Goal: Information Seeking & Learning: Learn about a topic

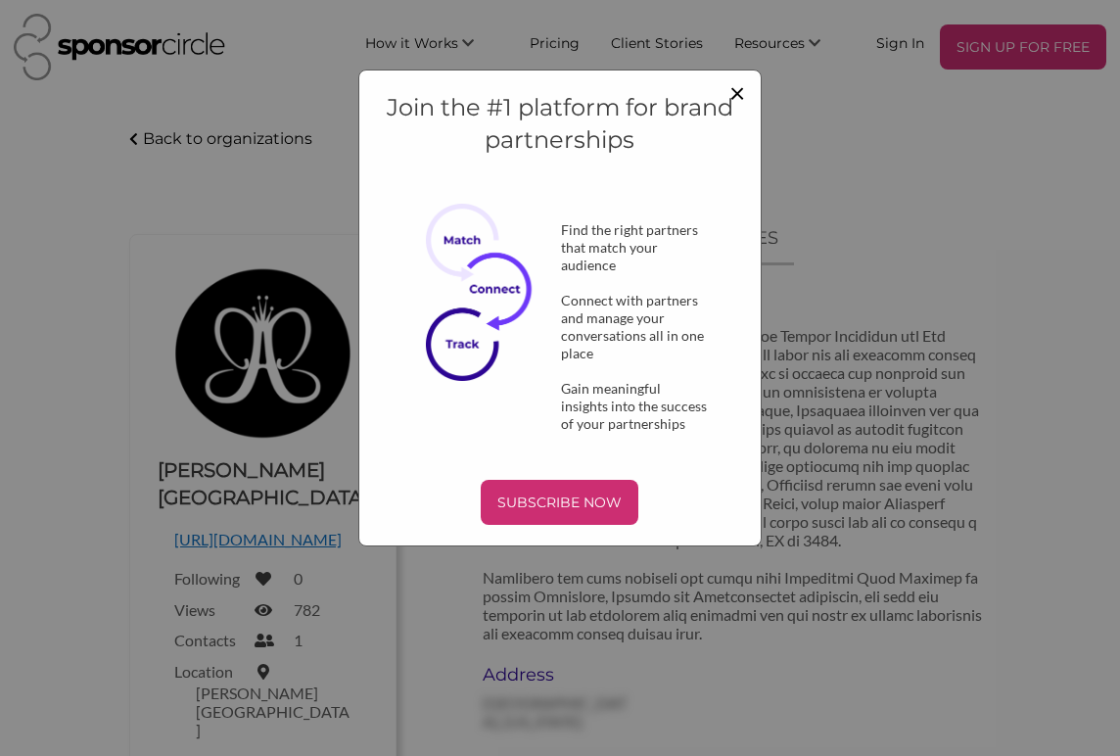
click at [737, 91] on span "×" at bounding box center [737, 91] width 16 height 33
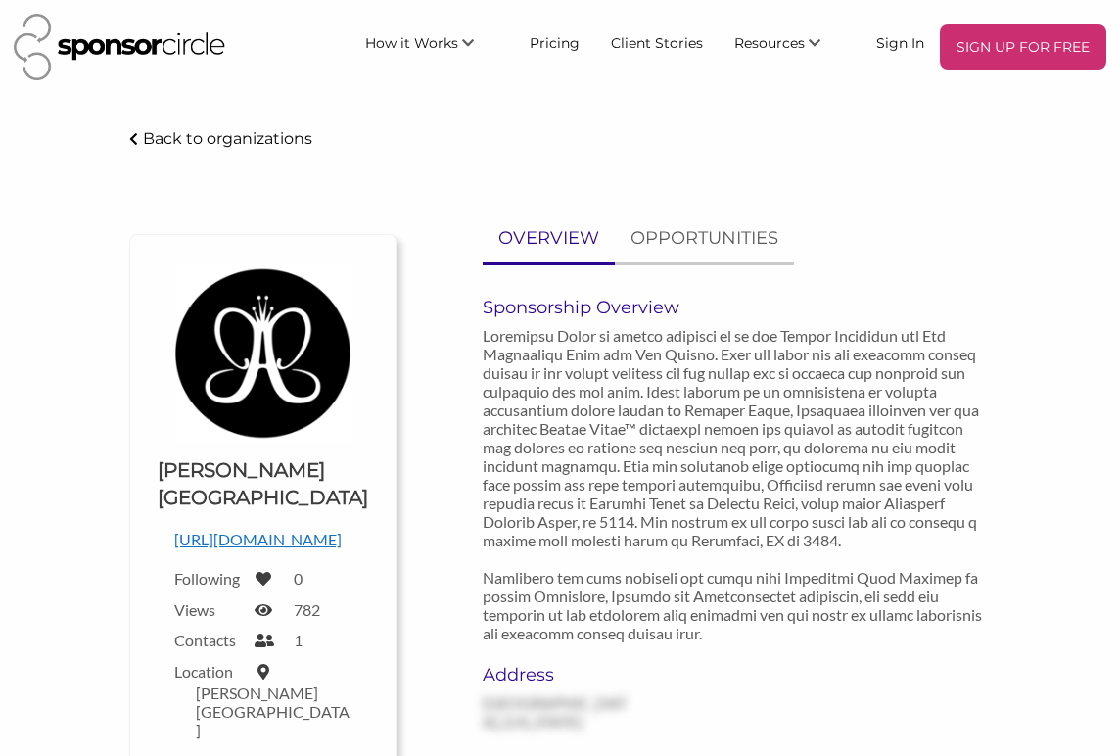
click at [177, 46] on img at bounding box center [119, 47] width 211 height 67
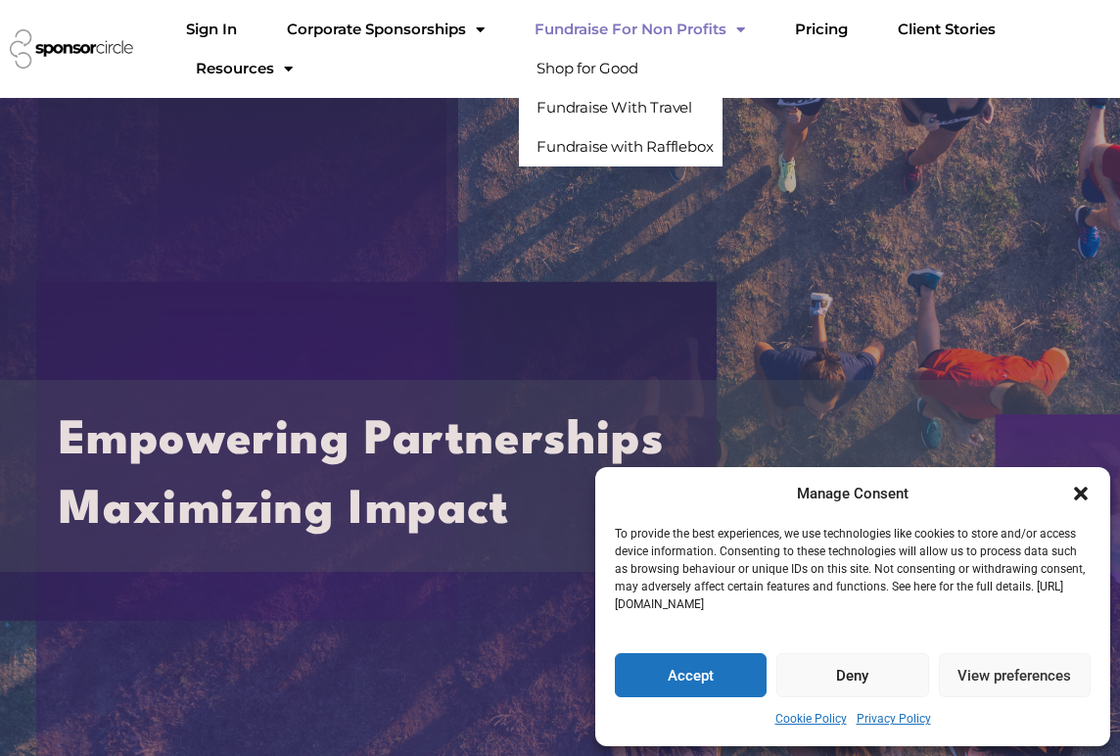
click at [681, 26] on link "Fundraise For Non Profits" at bounding box center [640, 29] width 242 height 39
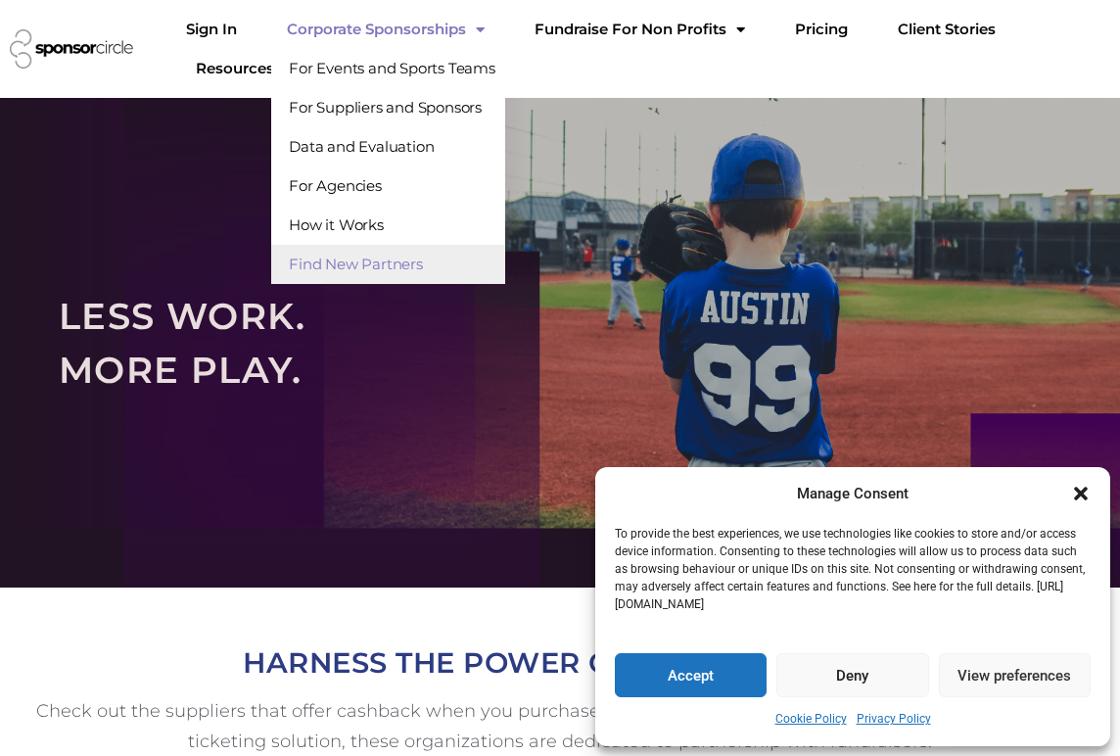
click at [457, 256] on link "Find New Partners" at bounding box center [388, 264] width 234 height 39
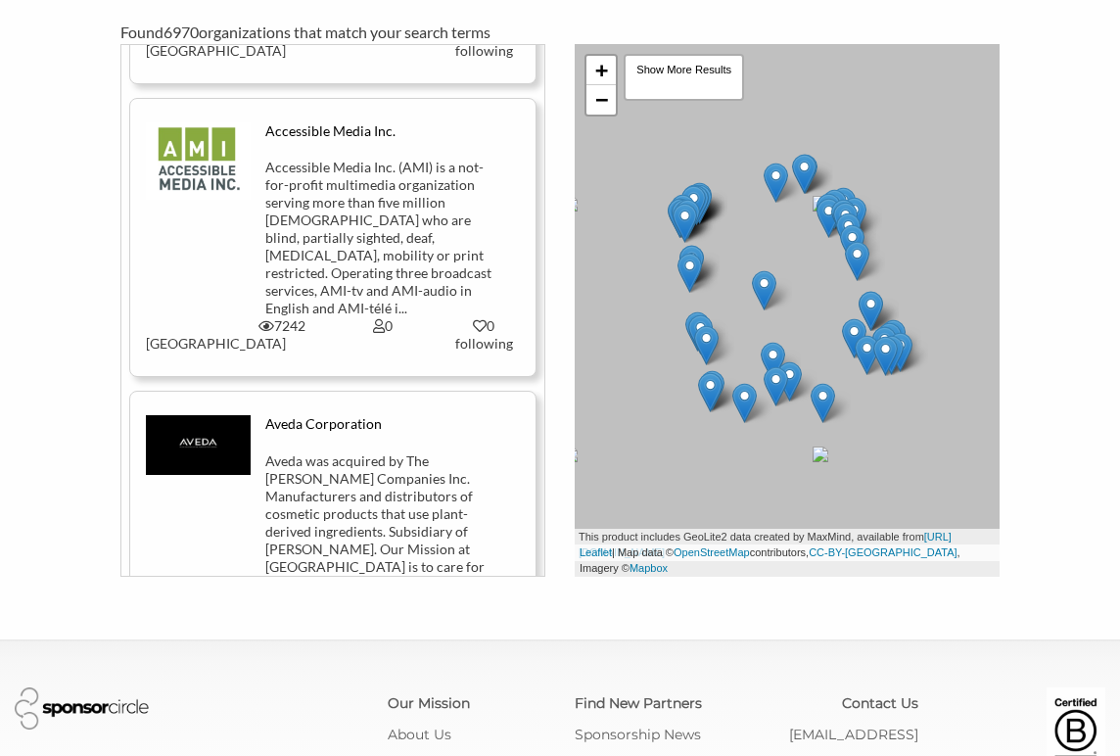
scroll to position [2350, 0]
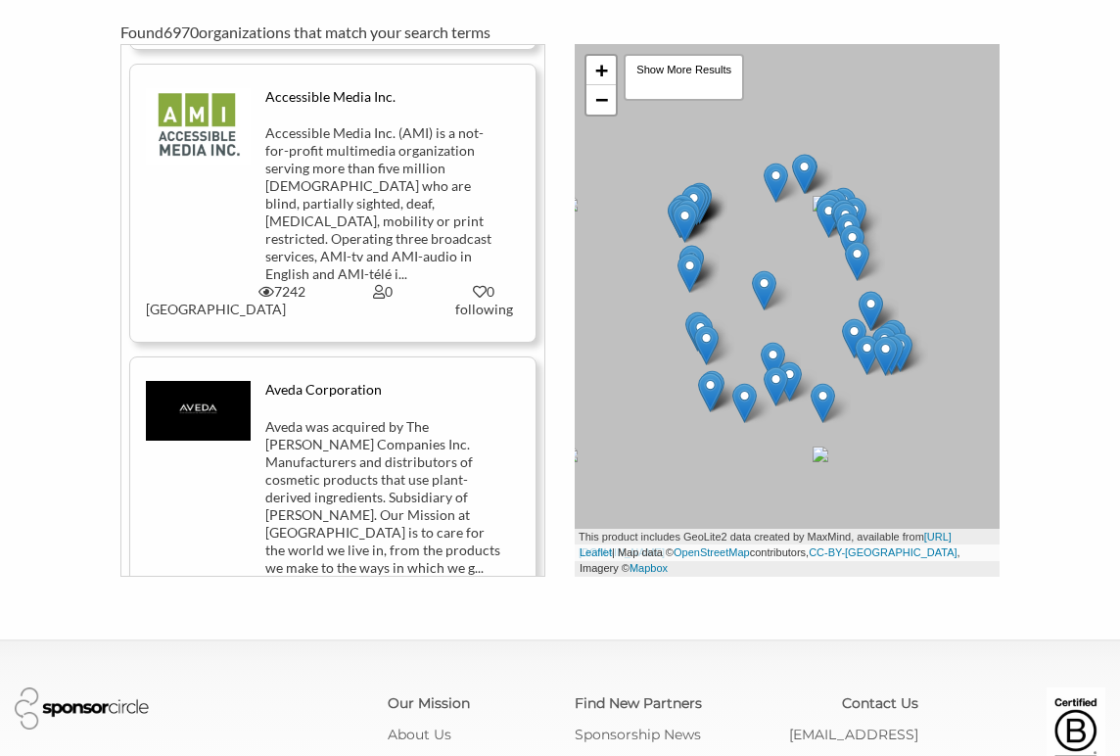
click at [382, 381] on div "Aveda Corporation" at bounding box center [382, 399] width 235 height 36
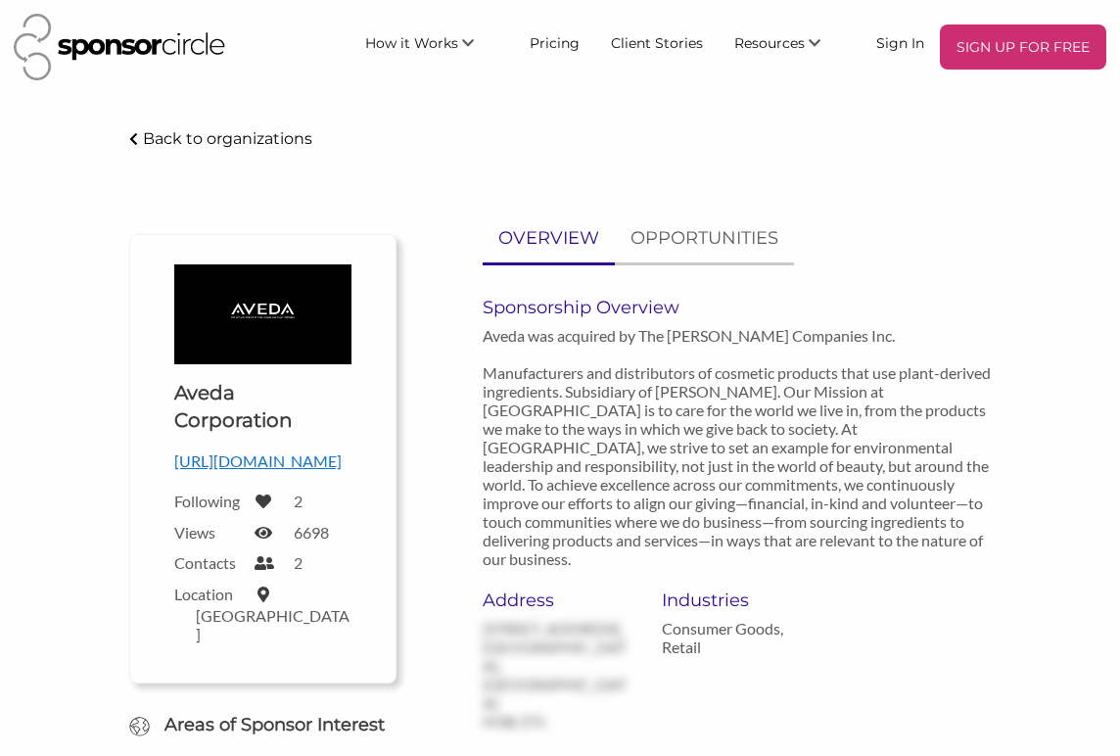
click at [106, 38] on img at bounding box center [119, 47] width 211 height 67
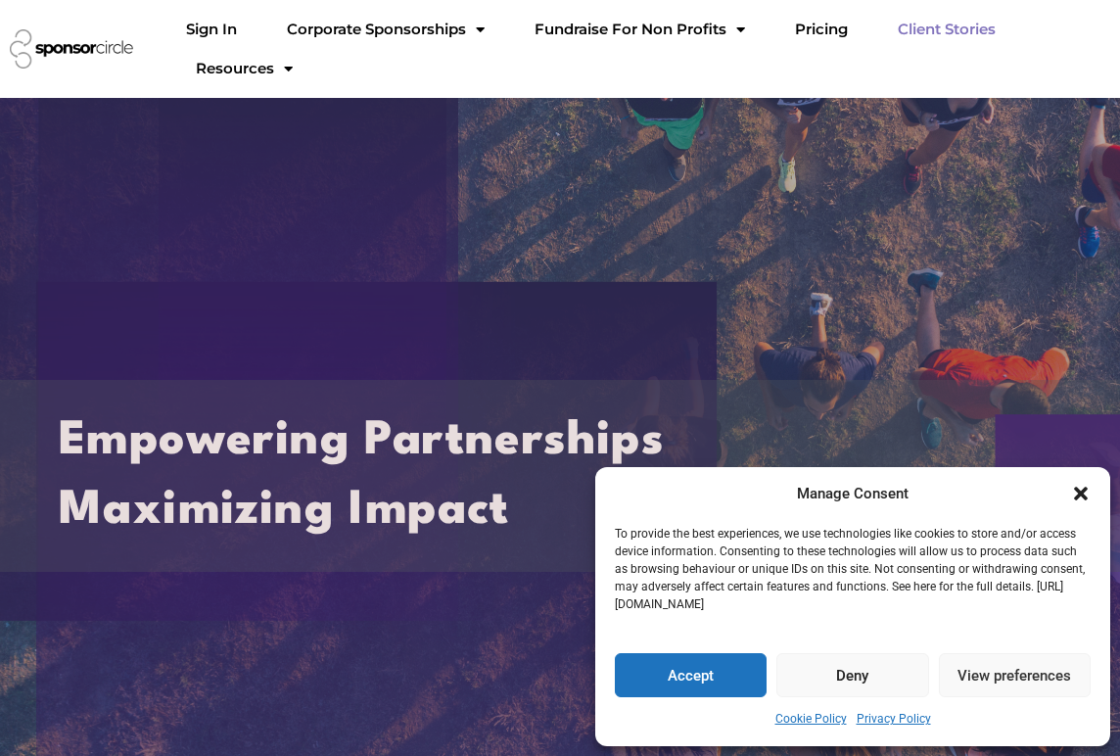
click at [892, 34] on link "Client Stories" at bounding box center [946, 29] width 129 height 39
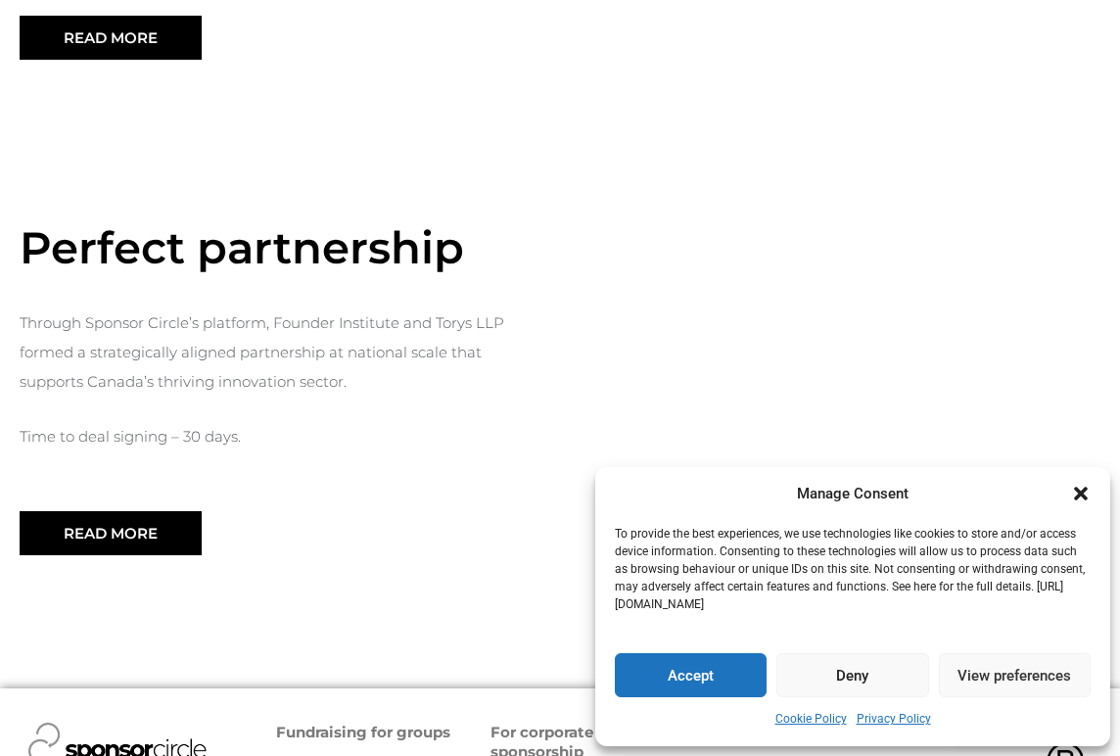
scroll to position [2284, 0]
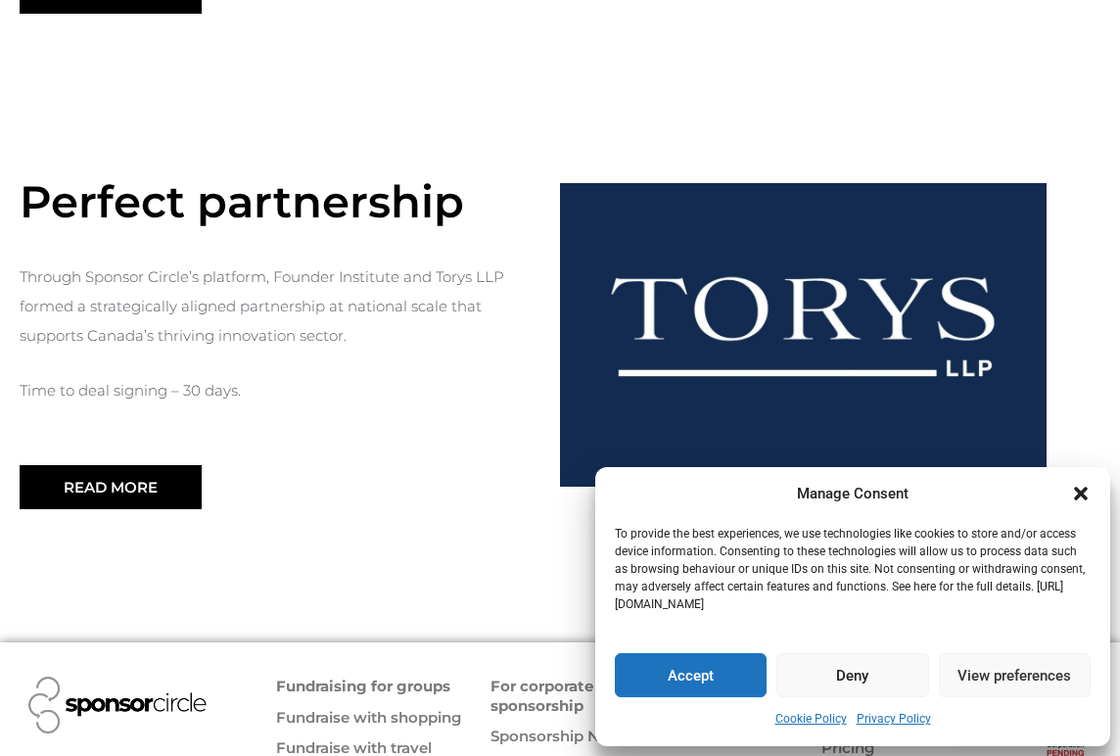
click at [1087, 487] on icon "Close dialogue" at bounding box center [1081, 494] width 20 height 20
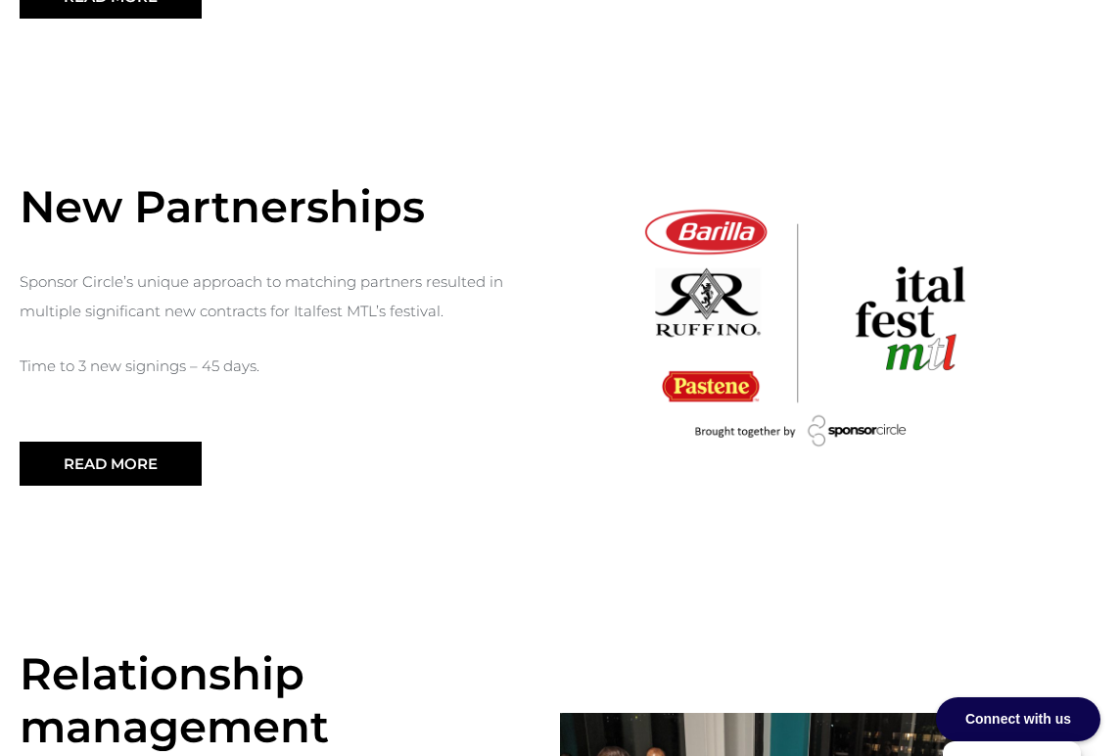
scroll to position [913, 0]
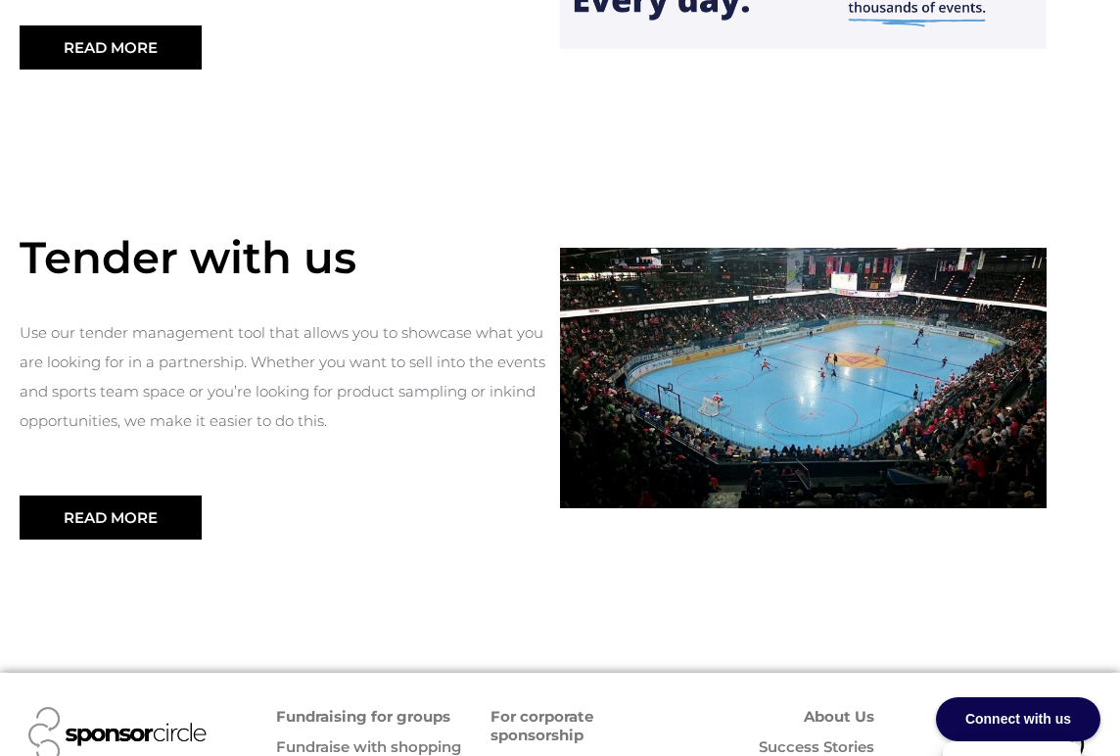
scroll to position [2213, 0]
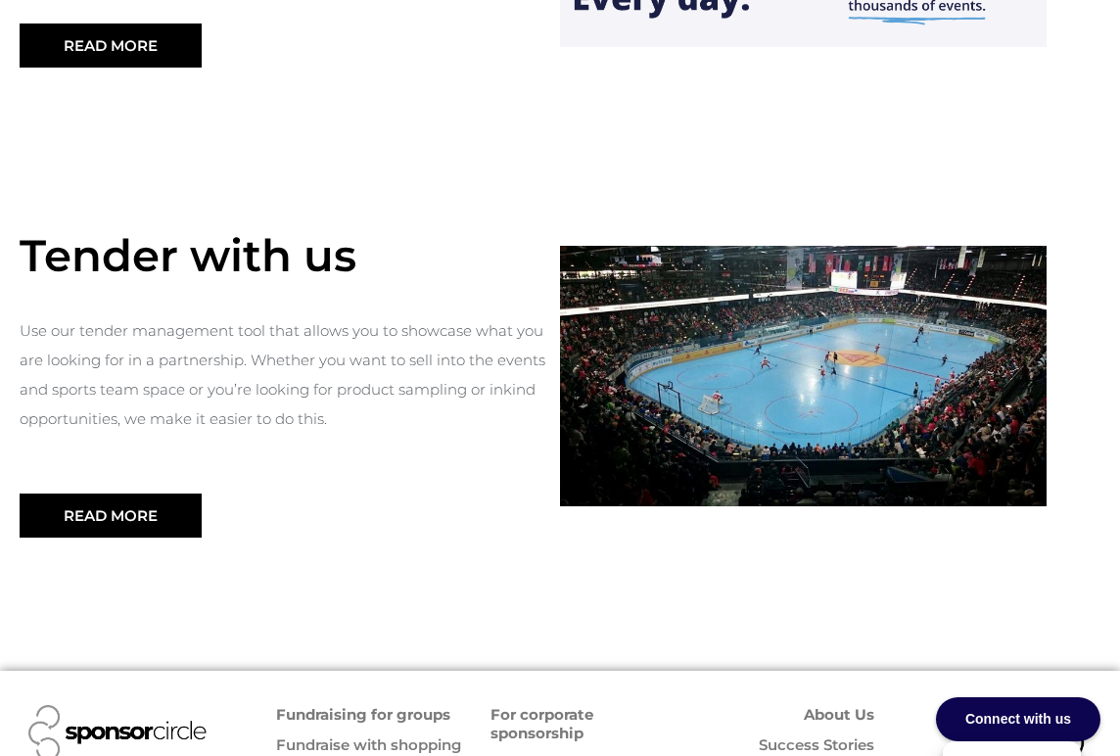
click at [495, 705] on link "For corporate sponsorship" at bounding box center [541, 724] width 103 height 38
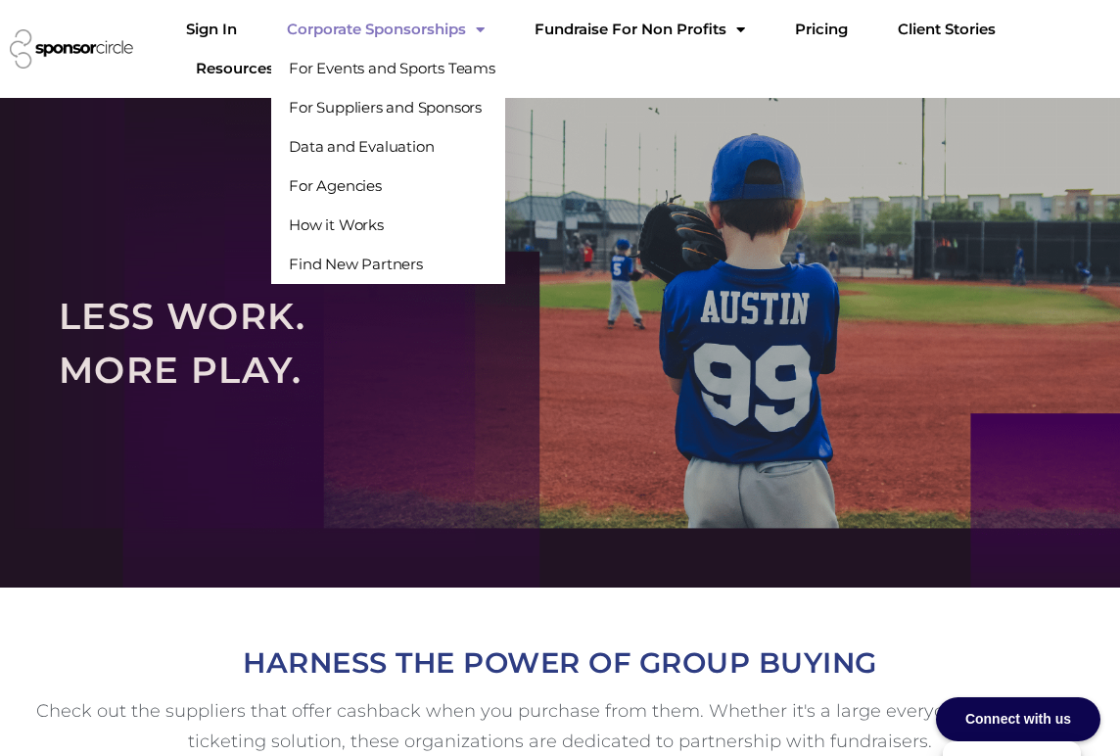
click at [485, 32] on span "Menu" at bounding box center [475, 30] width 19 height 34
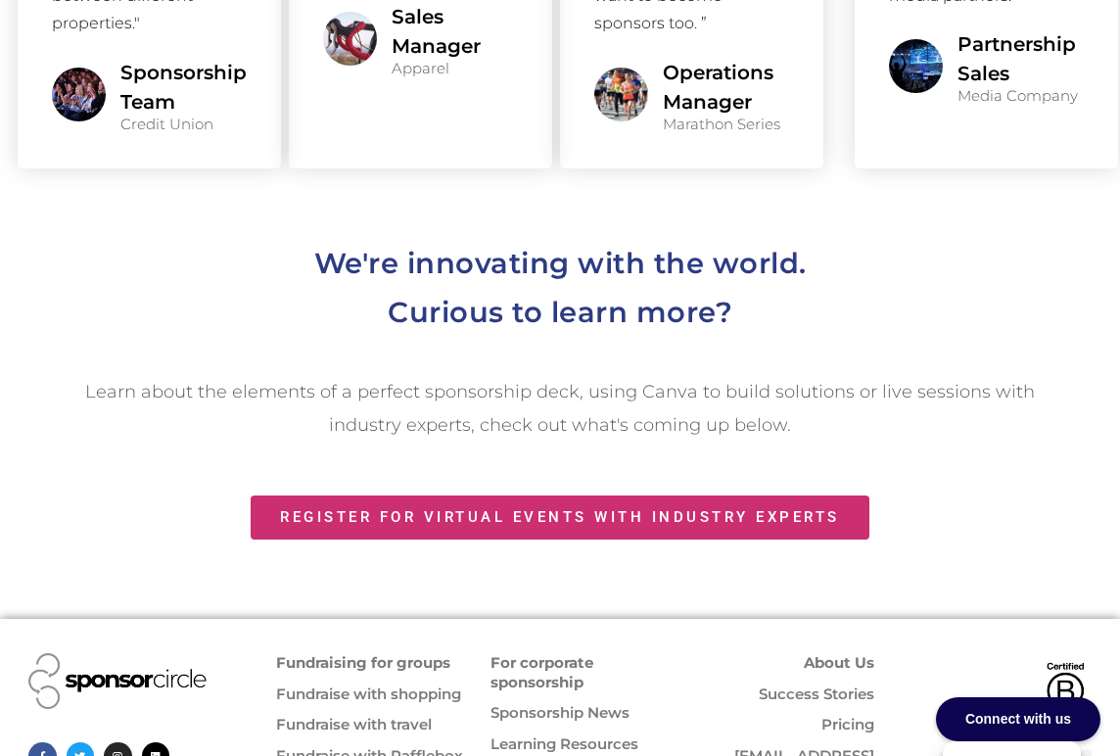
scroll to position [2249, 0]
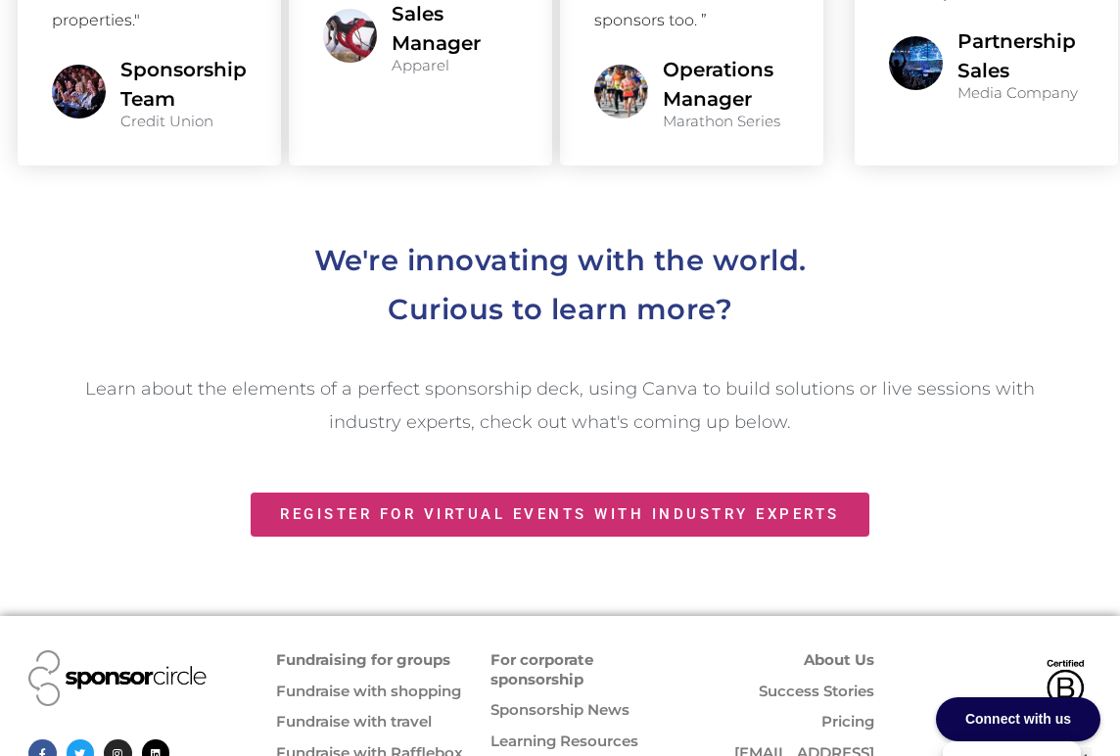
click at [846, 712] on link "Pricing" at bounding box center [847, 721] width 53 height 19
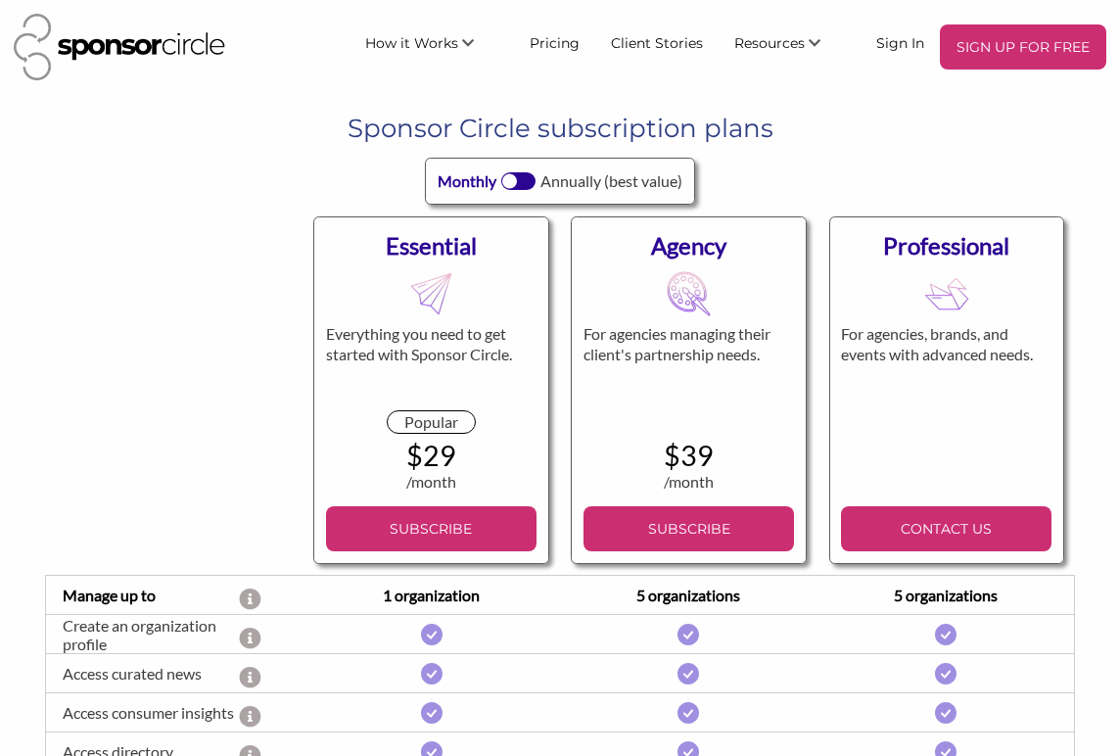
click at [512, 177] on div at bounding box center [509, 181] width 15 height 15
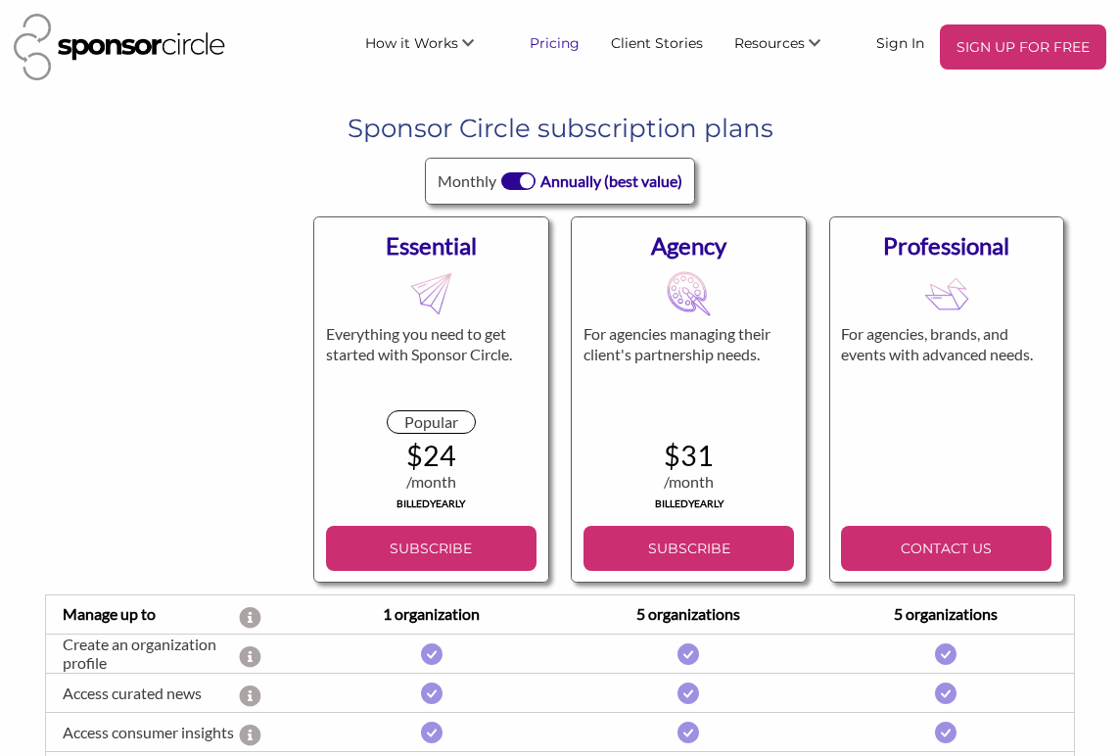
click at [553, 36] on link "Pricing" at bounding box center [554, 41] width 81 height 35
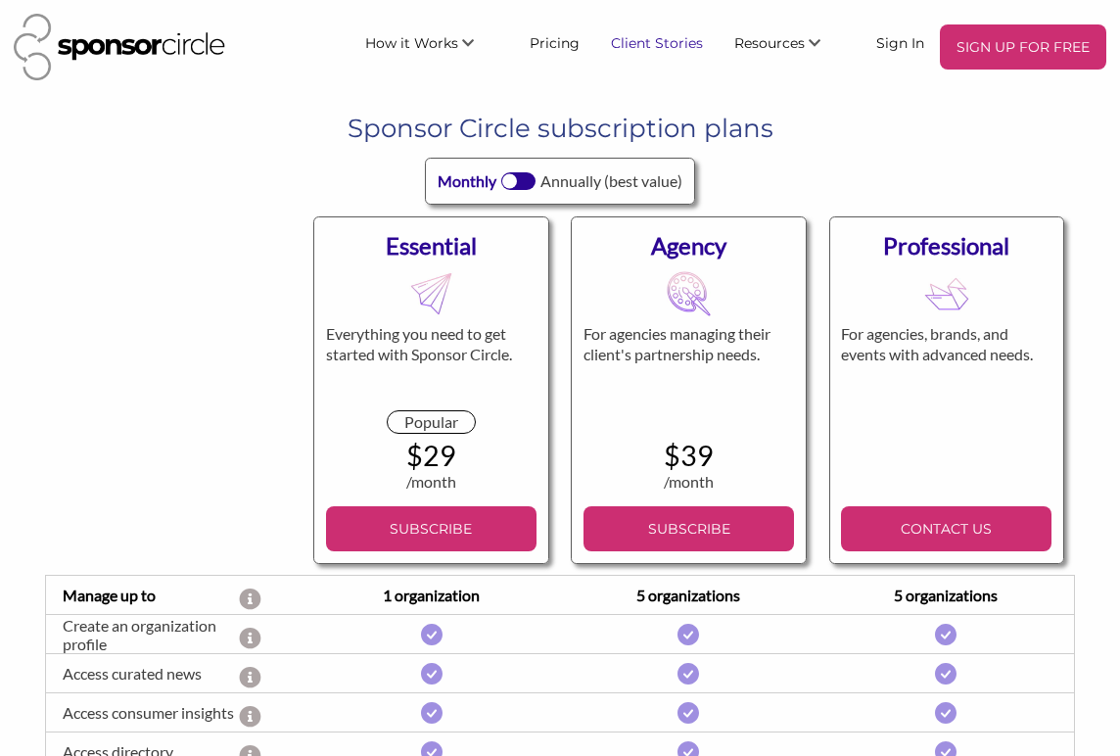
click at [699, 32] on link "Client Stories" at bounding box center [656, 41] width 123 height 35
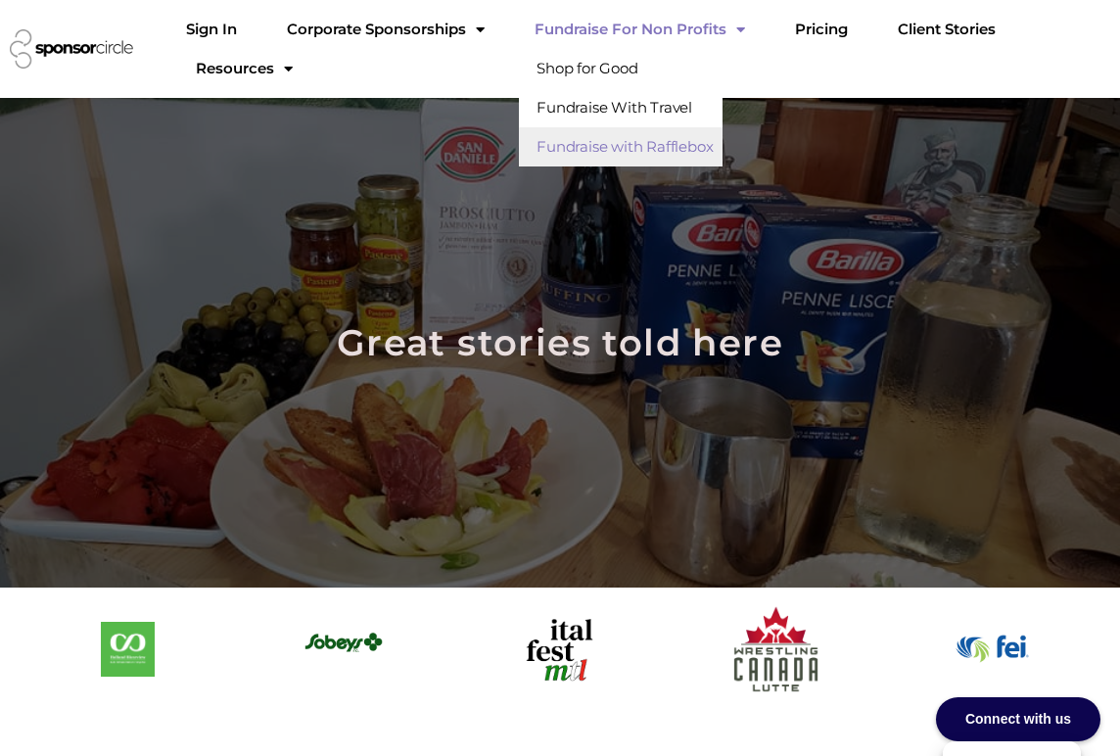
click at [630, 154] on link "Fundraise with Rafflebox" at bounding box center [621, 146] width 204 height 39
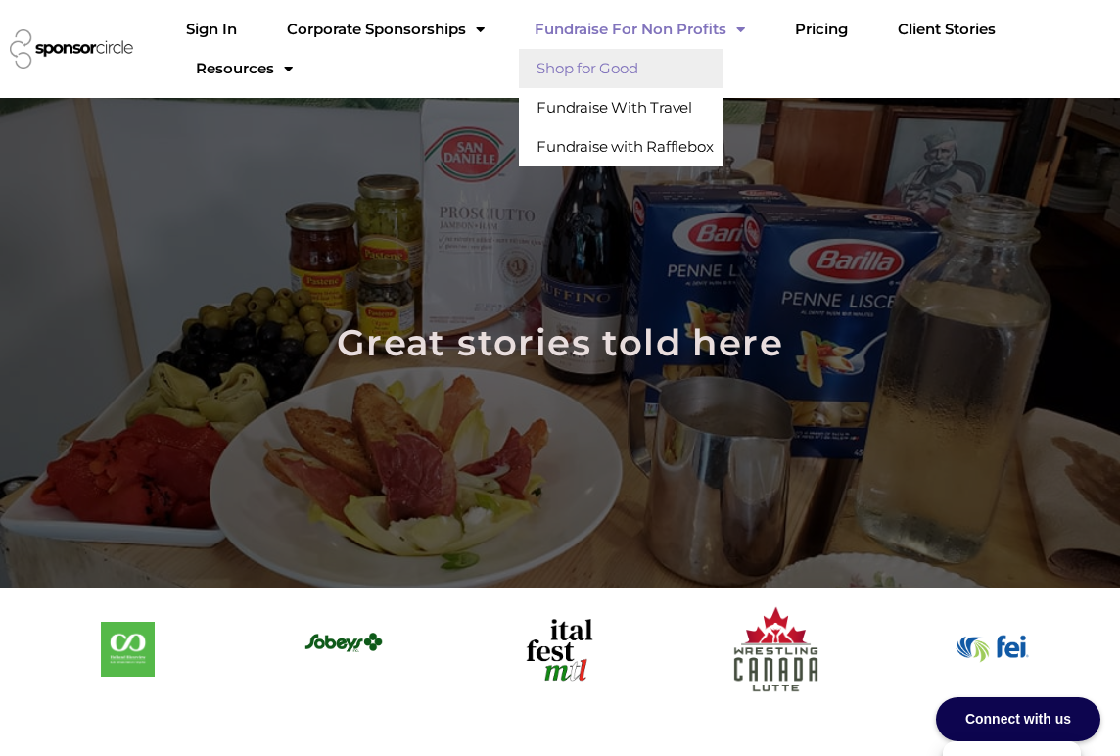
click at [625, 66] on link "Shop for Good" at bounding box center [621, 68] width 204 height 39
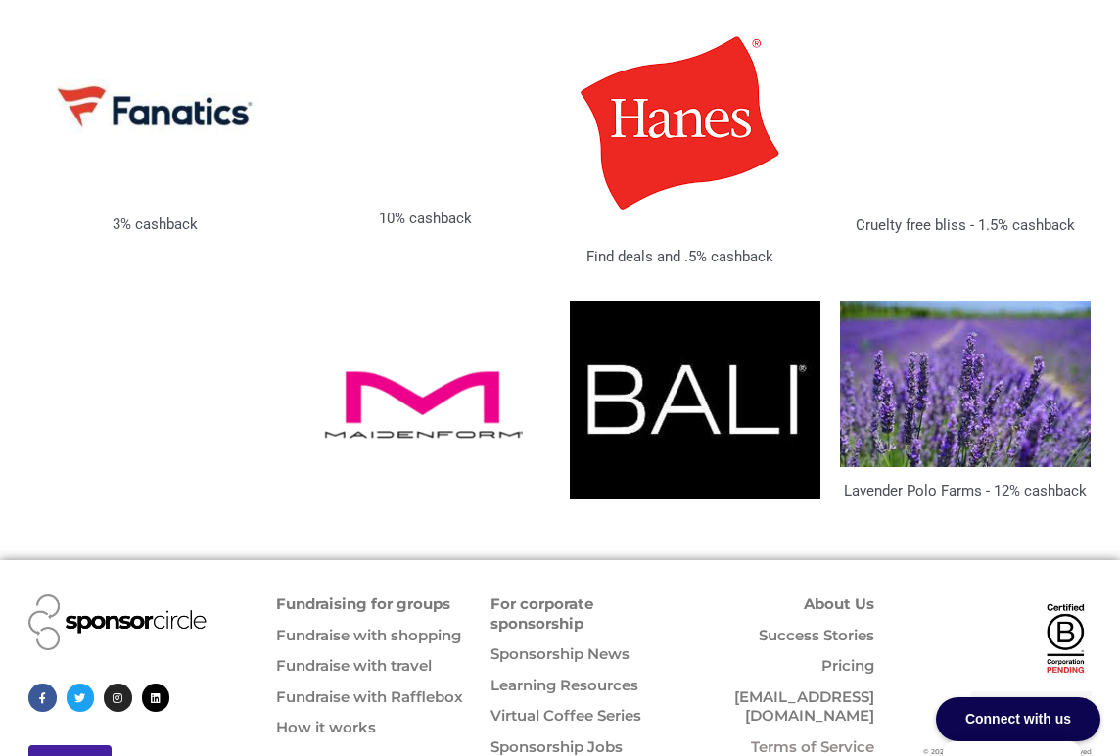
scroll to position [3722, 0]
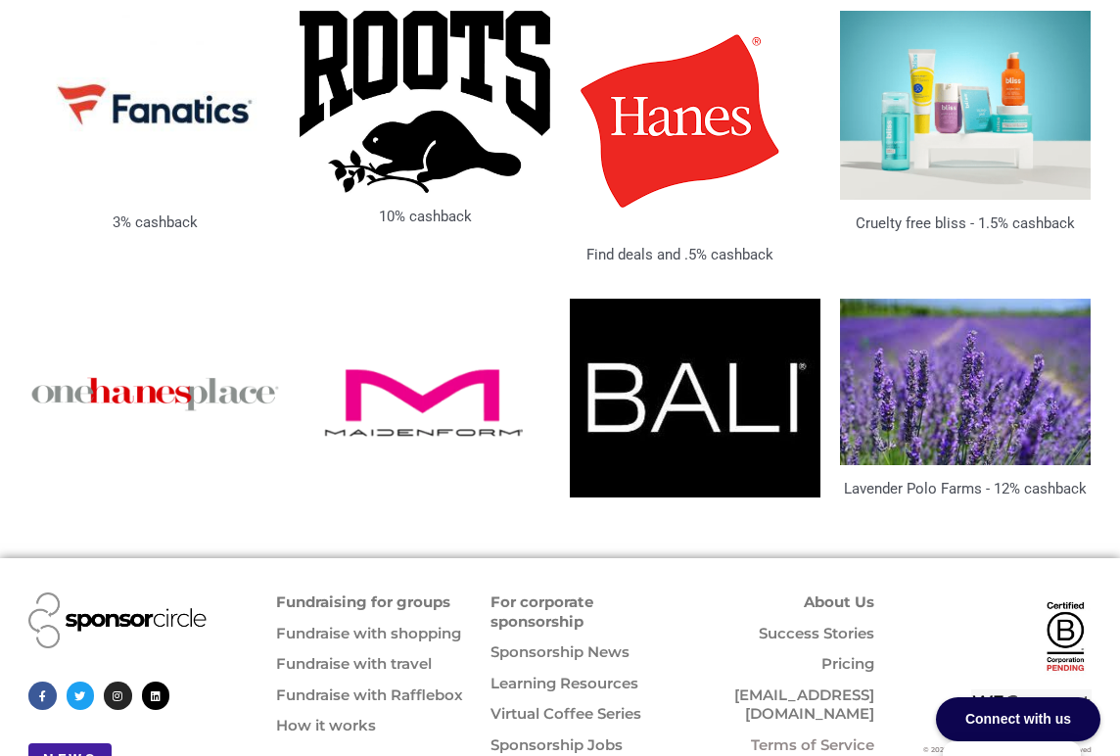
click at [593, 592] on link "For corporate sponsorship" at bounding box center [541, 611] width 103 height 38
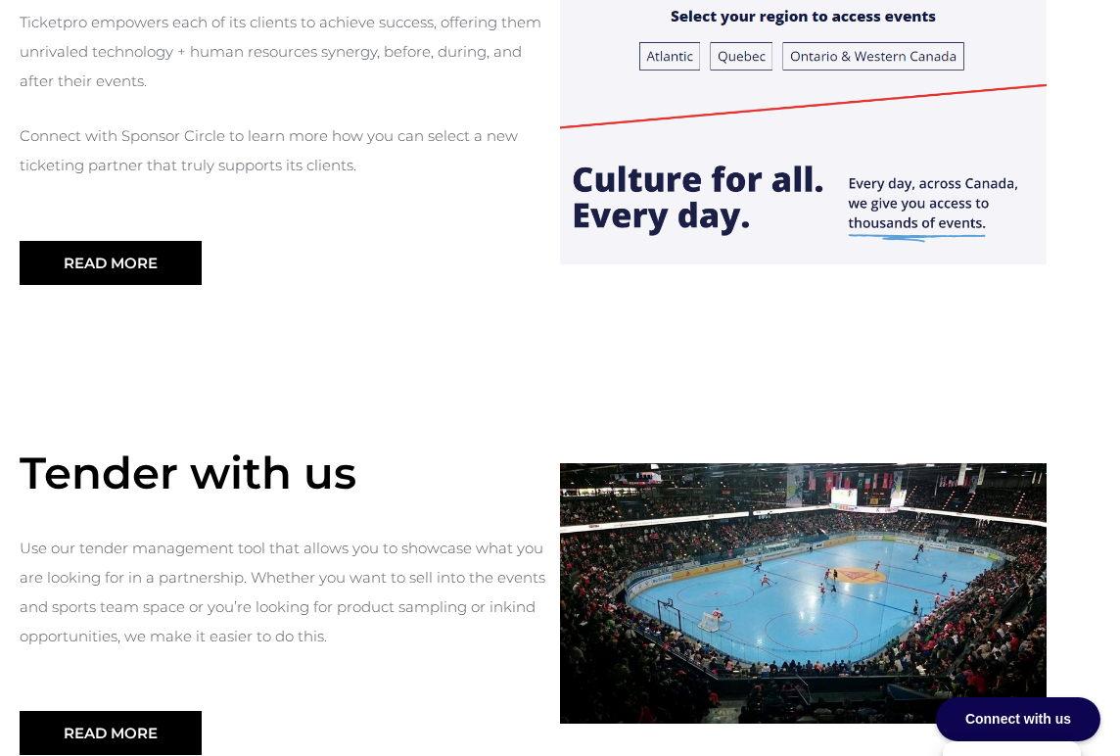
scroll to position [2213, 0]
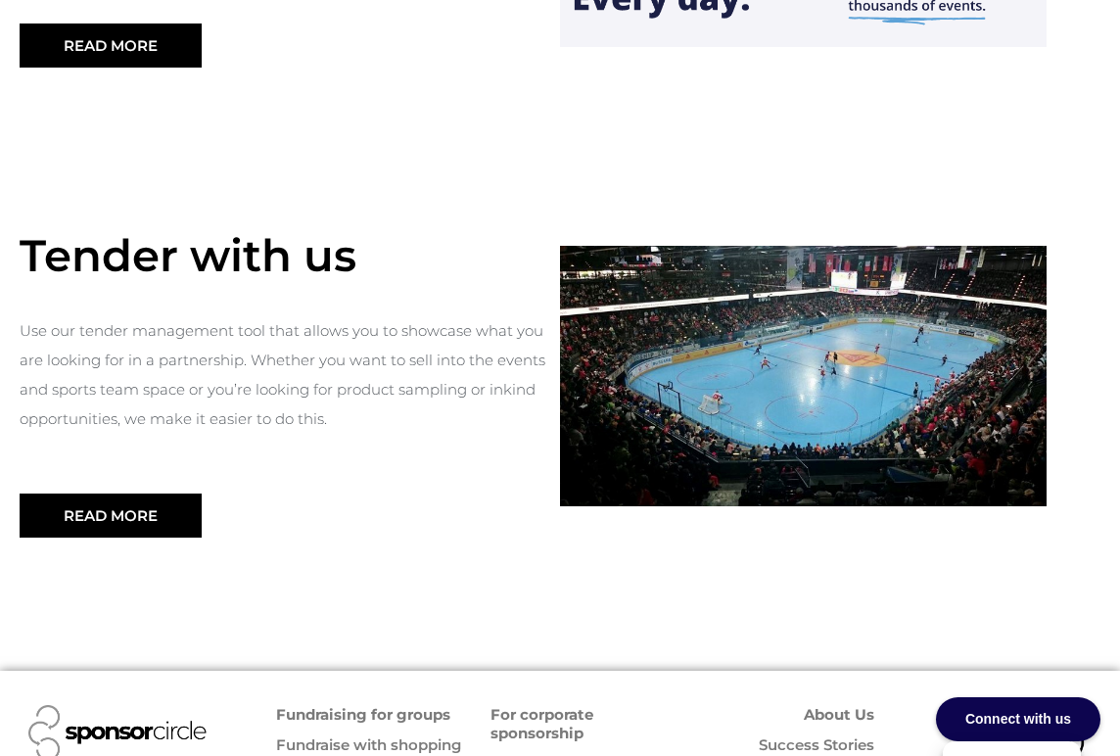
click at [98, 705] on img at bounding box center [117, 733] width 178 height 56
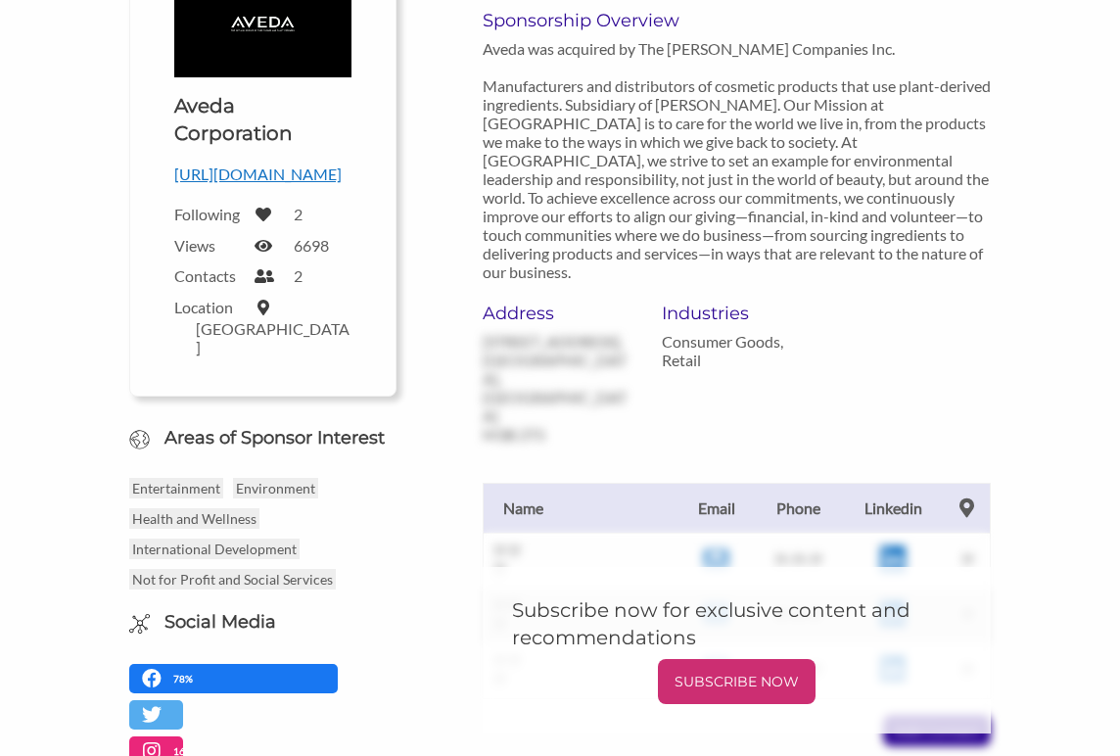
scroll to position [98, 0]
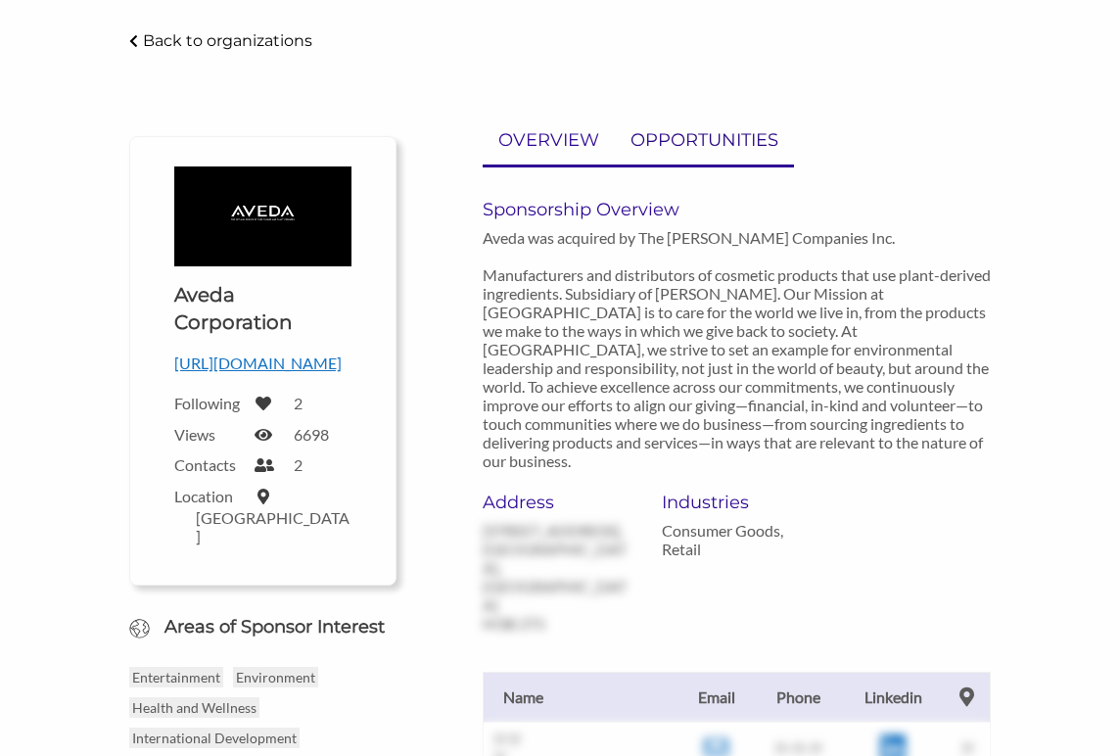
click at [735, 145] on p "OPPORTUNITIES" at bounding box center [704, 140] width 148 height 28
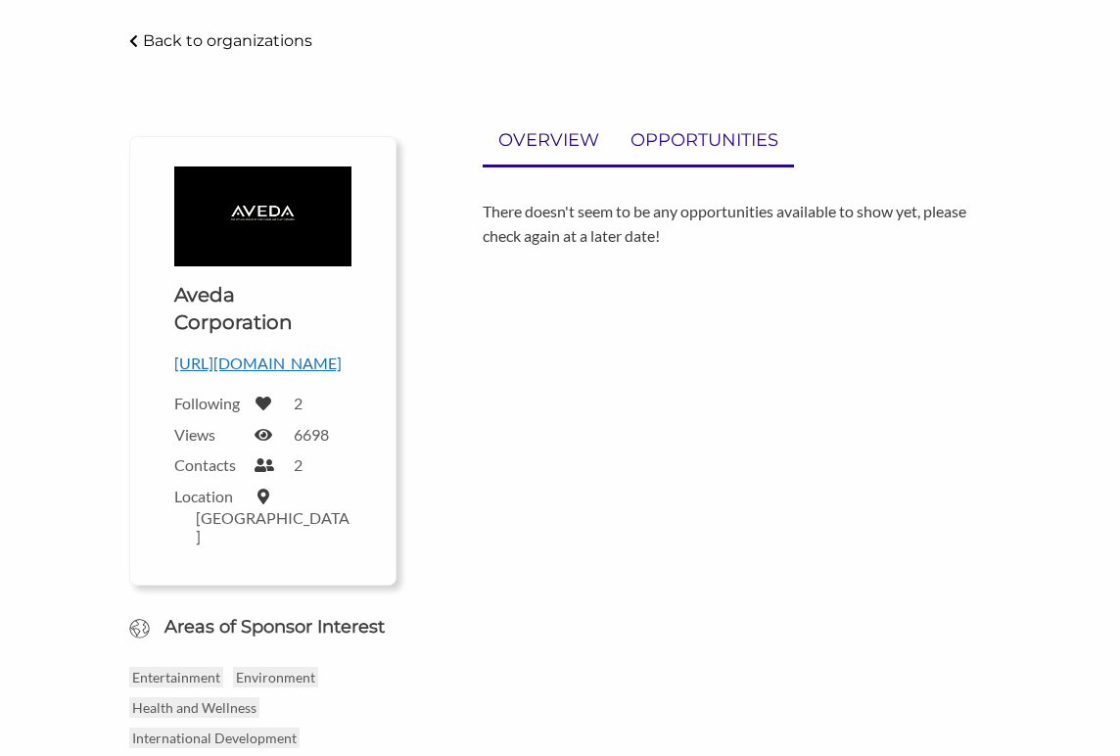
click at [570, 154] on p "OVERVIEW" at bounding box center [548, 140] width 101 height 28
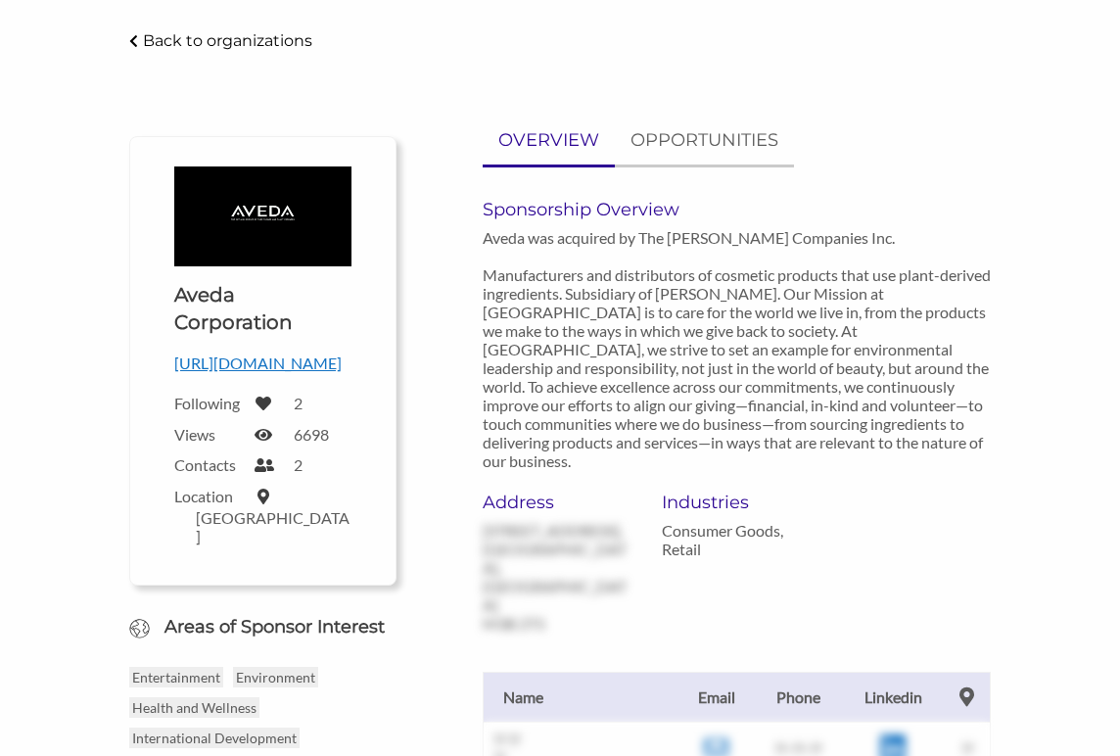
click at [146, 33] on p "Back to organizations" at bounding box center [227, 40] width 169 height 19
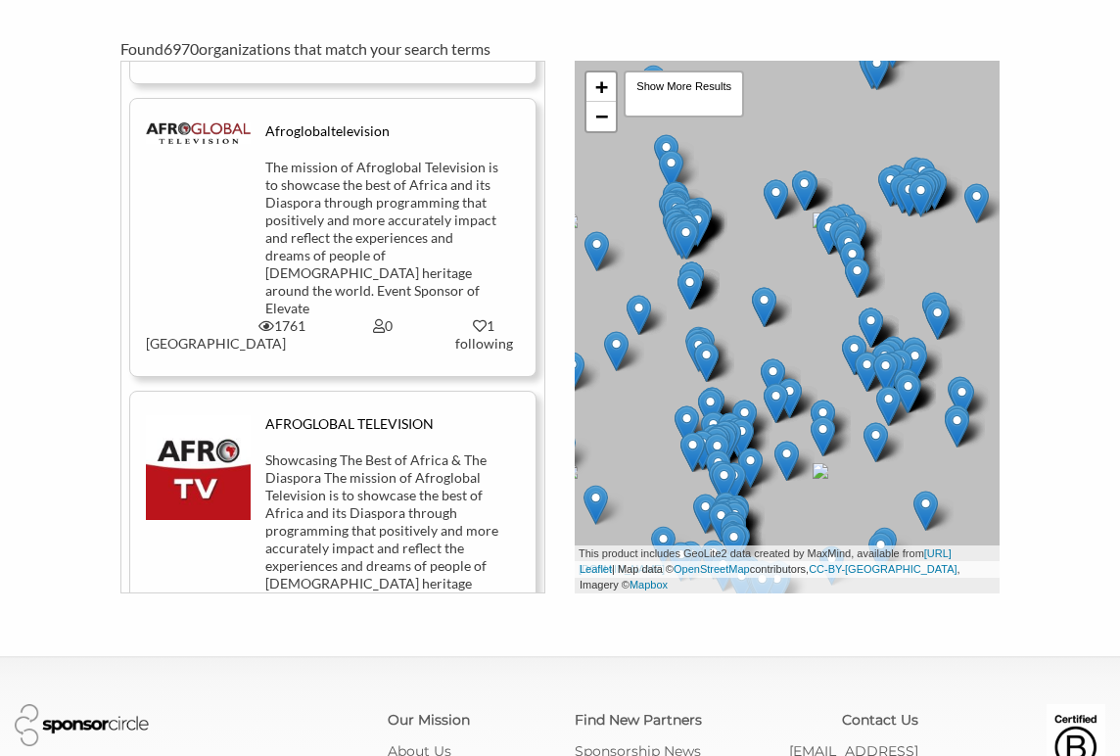
scroll to position [34461, 0]
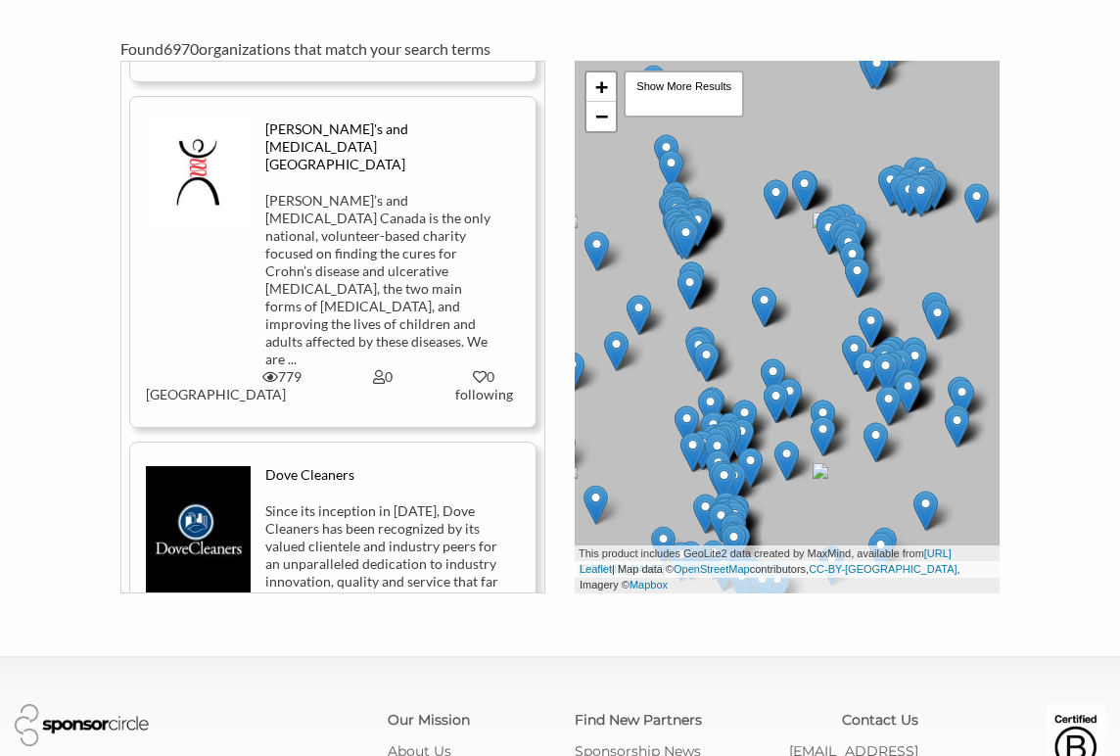
click at [620, 105] on div "+ − Leaflet | Map data © OpenStreetMap contributors, CC-BY-SA , Imagery © Mapbo…" at bounding box center [787, 327] width 425 height 533
click at [603, 105] on link "−" at bounding box center [600, 116] width 29 height 29
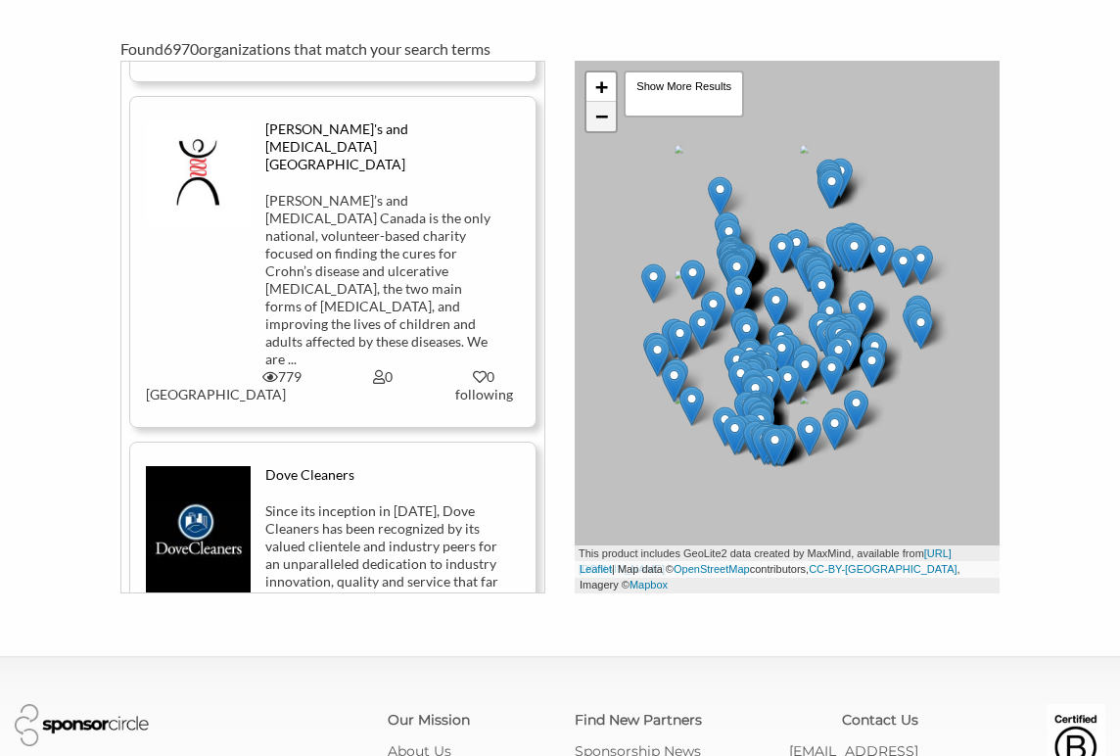
click at [603, 105] on link "−" at bounding box center [600, 116] width 29 height 29
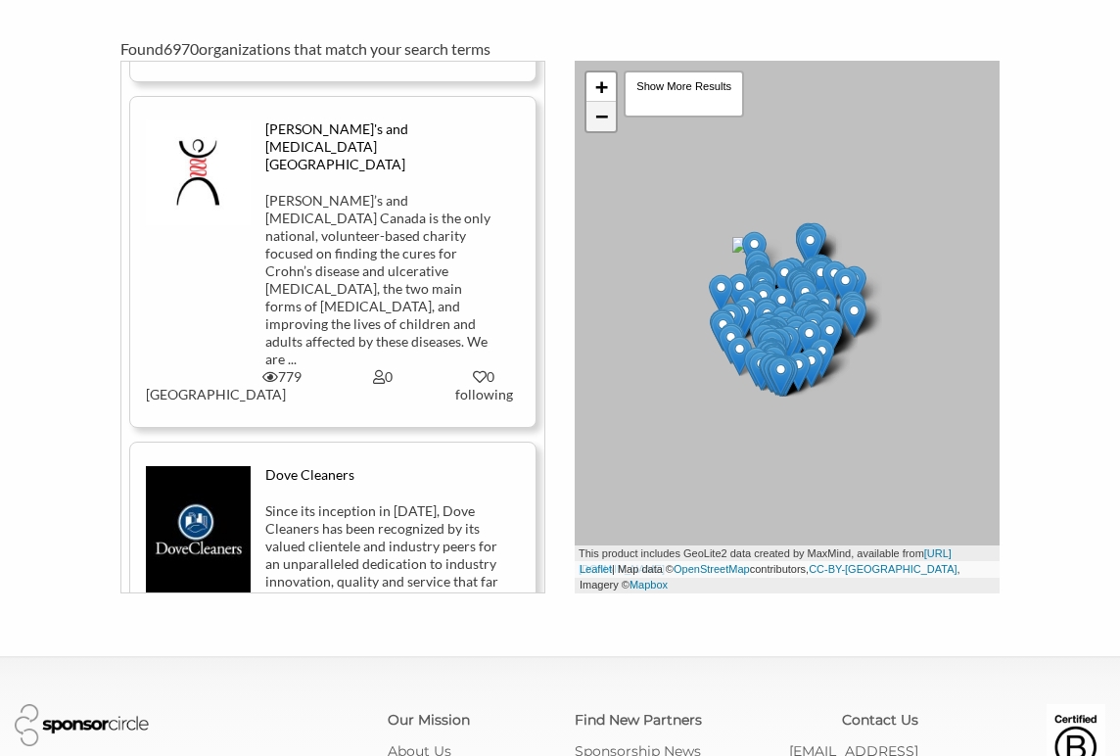
click at [604, 105] on link "−" at bounding box center [600, 116] width 29 height 29
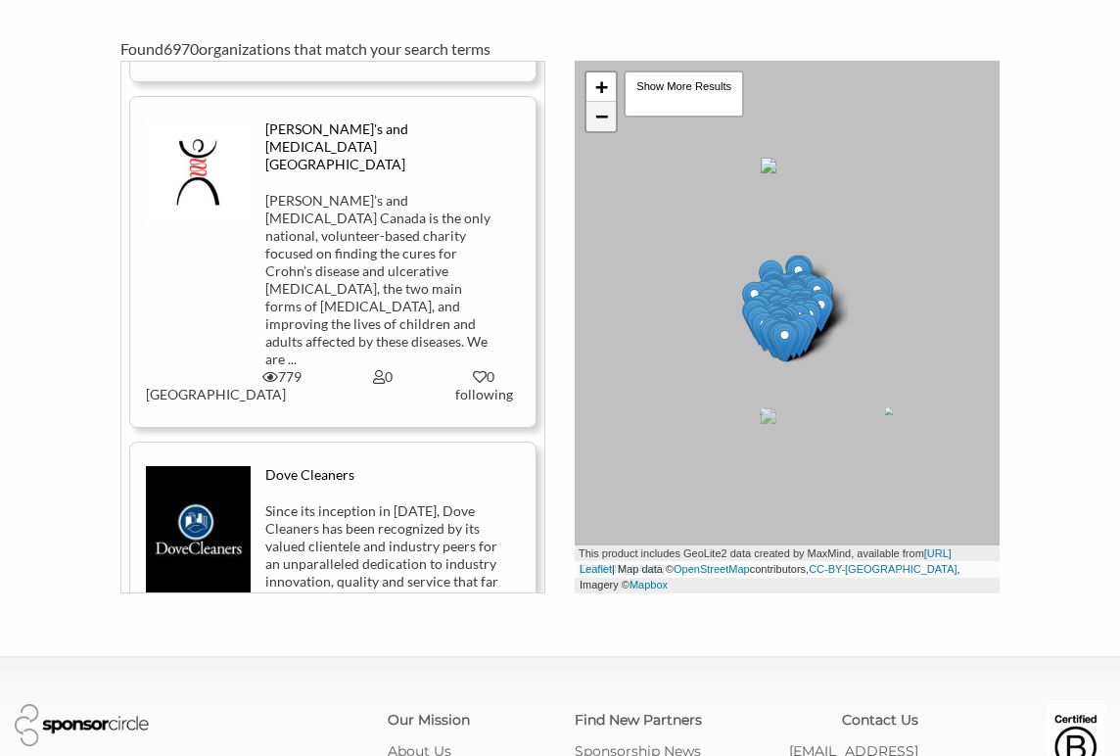
click at [604, 105] on link "−" at bounding box center [600, 116] width 29 height 29
drag, startPoint x: 625, startPoint y: 413, endPoint x: 918, endPoint y: 316, distance: 309.3
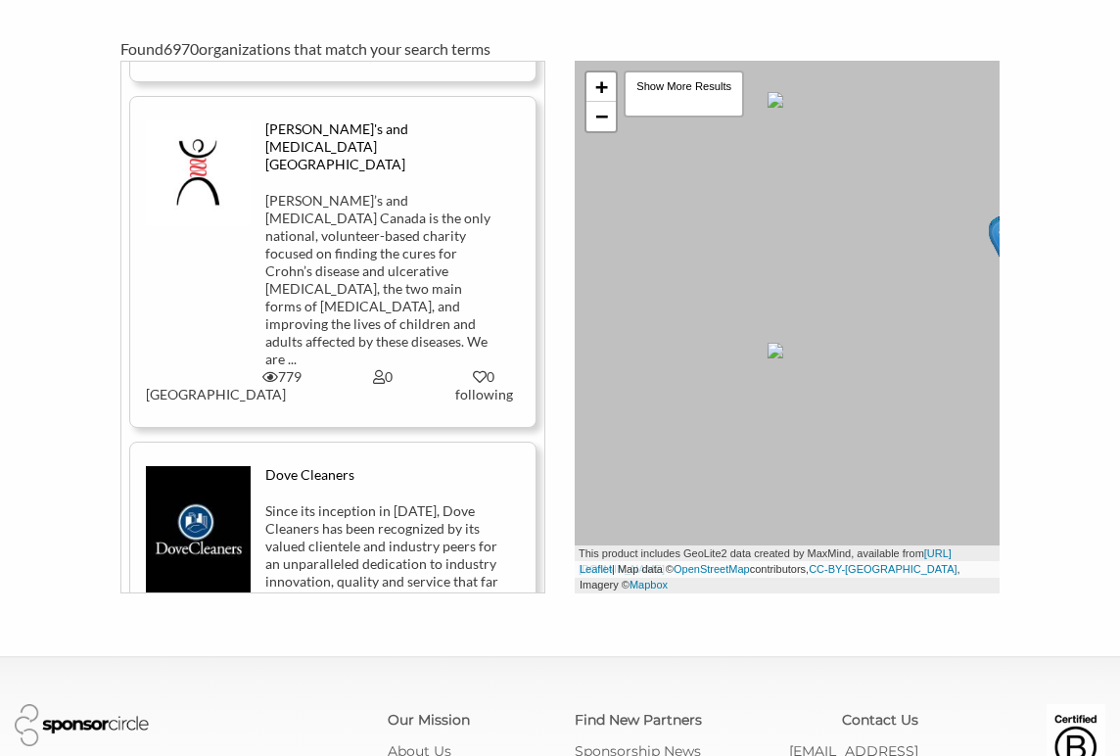
click at [931, 315] on div "+ − Leaflet | Map data © OpenStreetMap contributors, CC-BY-SA , Imagery © Mapbo…" at bounding box center [787, 327] width 425 height 533
drag, startPoint x: 671, startPoint y: 380, endPoint x: 971, endPoint y: 192, distance: 354.5
click at [971, 192] on div "+ − Leaflet | Map data © OpenStreetMap contributors, CC-BY-SA , Imagery © Mapbo…" at bounding box center [787, 327] width 425 height 533
drag, startPoint x: 743, startPoint y: 410, endPoint x: 898, endPoint y: 498, distance: 178.0
click at [898, 498] on div "+ − Leaflet | Map data © OpenStreetMap contributors, CC-BY-SA , Imagery © Mapbo…" at bounding box center [787, 327] width 425 height 533
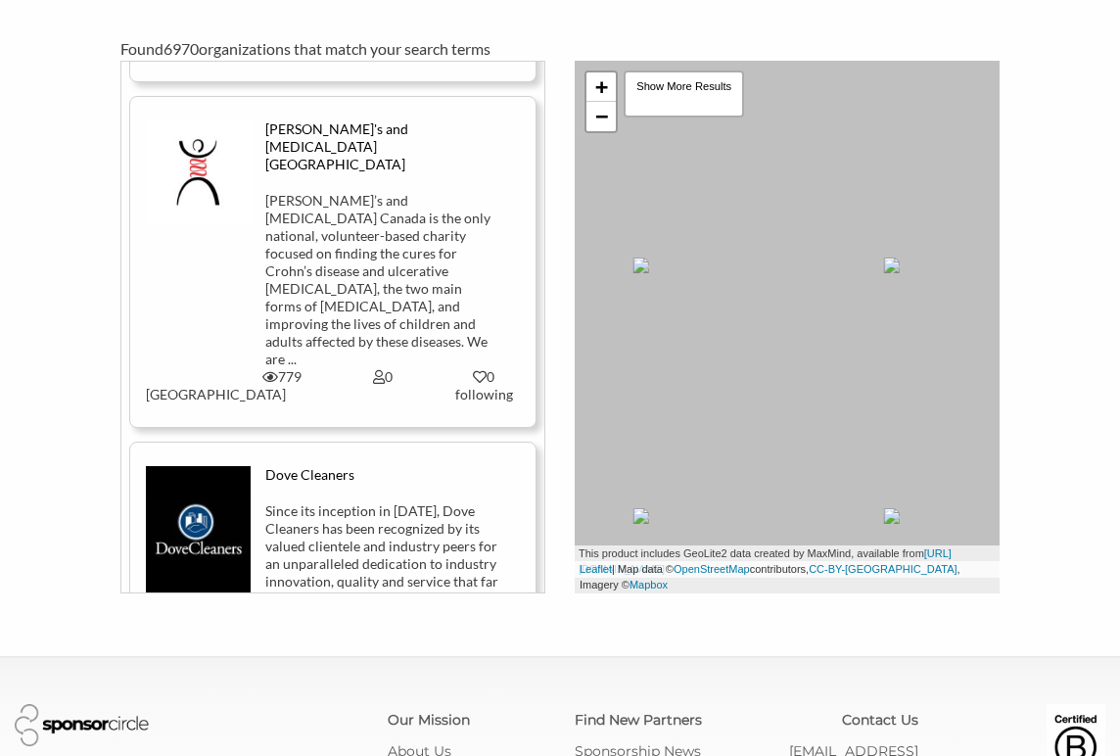
drag, startPoint x: 661, startPoint y: 334, endPoint x: 739, endPoint y: 375, distance: 88.5
click at [739, 375] on div "+ − Leaflet | Map data © OpenStreetMap contributors, CC-BY-SA , Imagery © Mapbo…" at bounding box center [787, 327] width 425 height 533
click at [603, 72] on link "+" at bounding box center [600, 86] width 29 height 29
